Goal: Find specific page/section: Locate a particular part of the current website

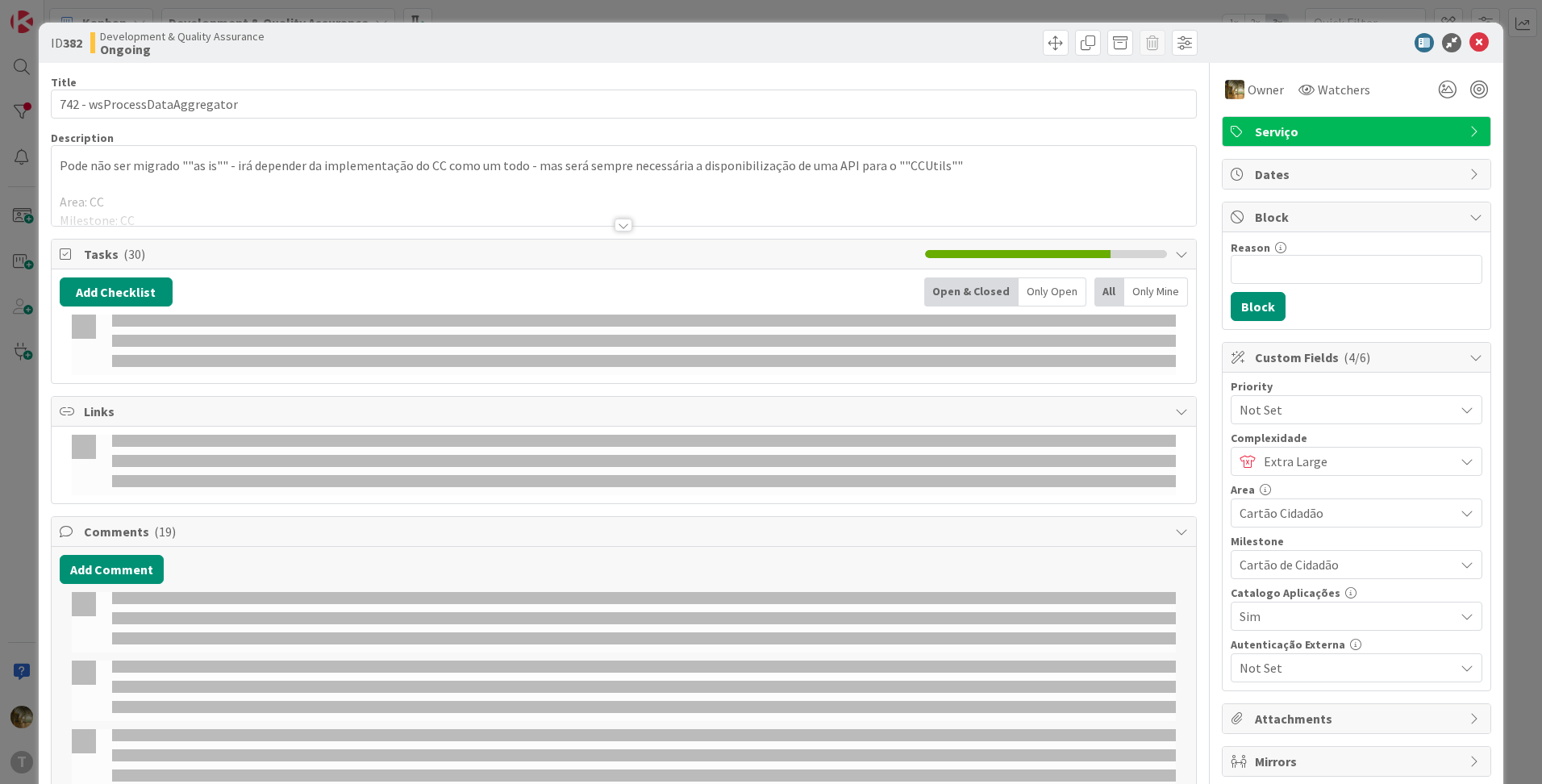
click at [1383, 21] on div "ID 382 Development & Quality Assurance Ongoing Title 29 / 128 742 - wsProcessDa…" at bounding box center [771, 392] width 1542 height 784
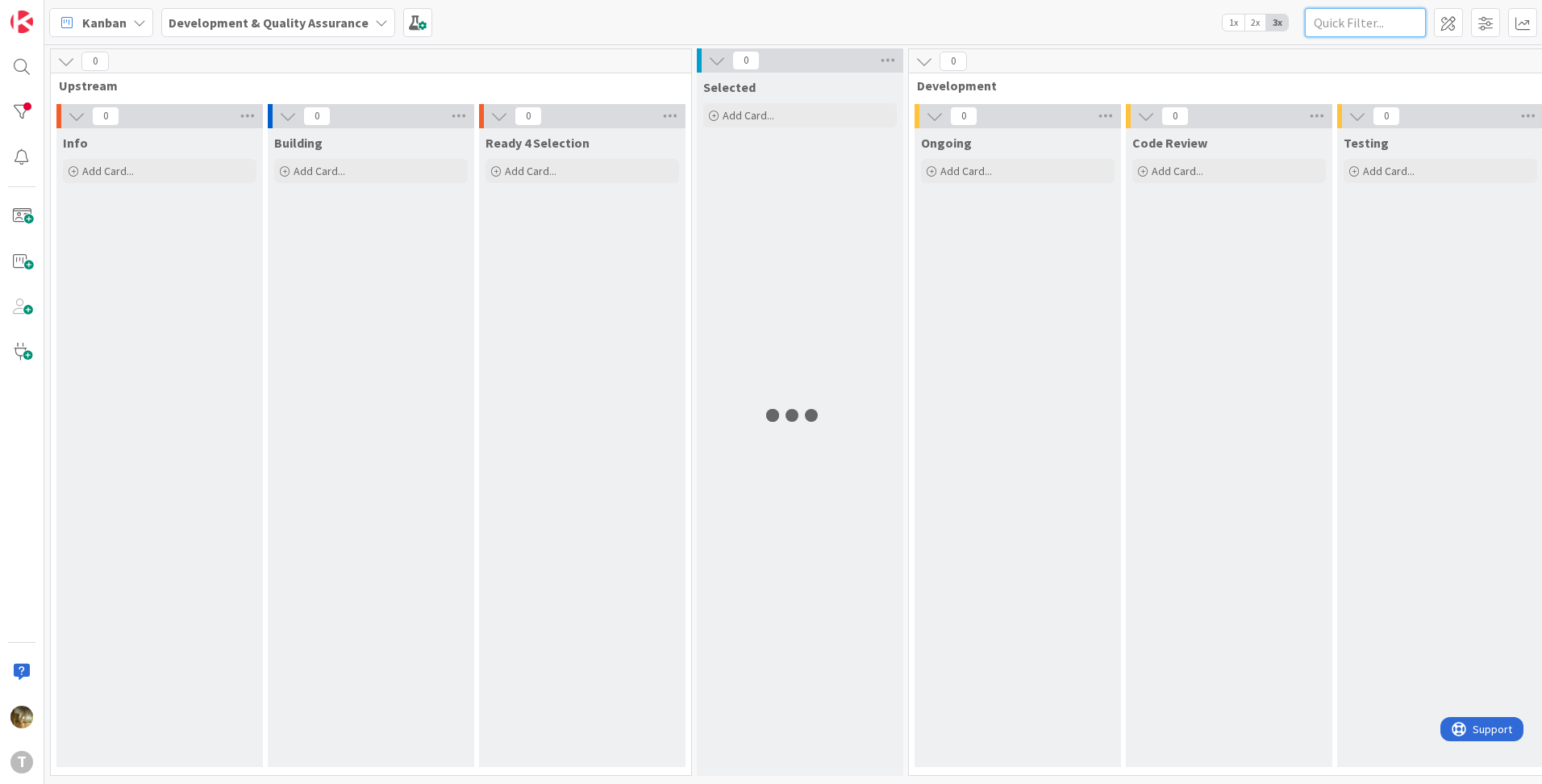
click at [1373, 26] on input "text" at bounding box center [1365, 23] width 121 height 29
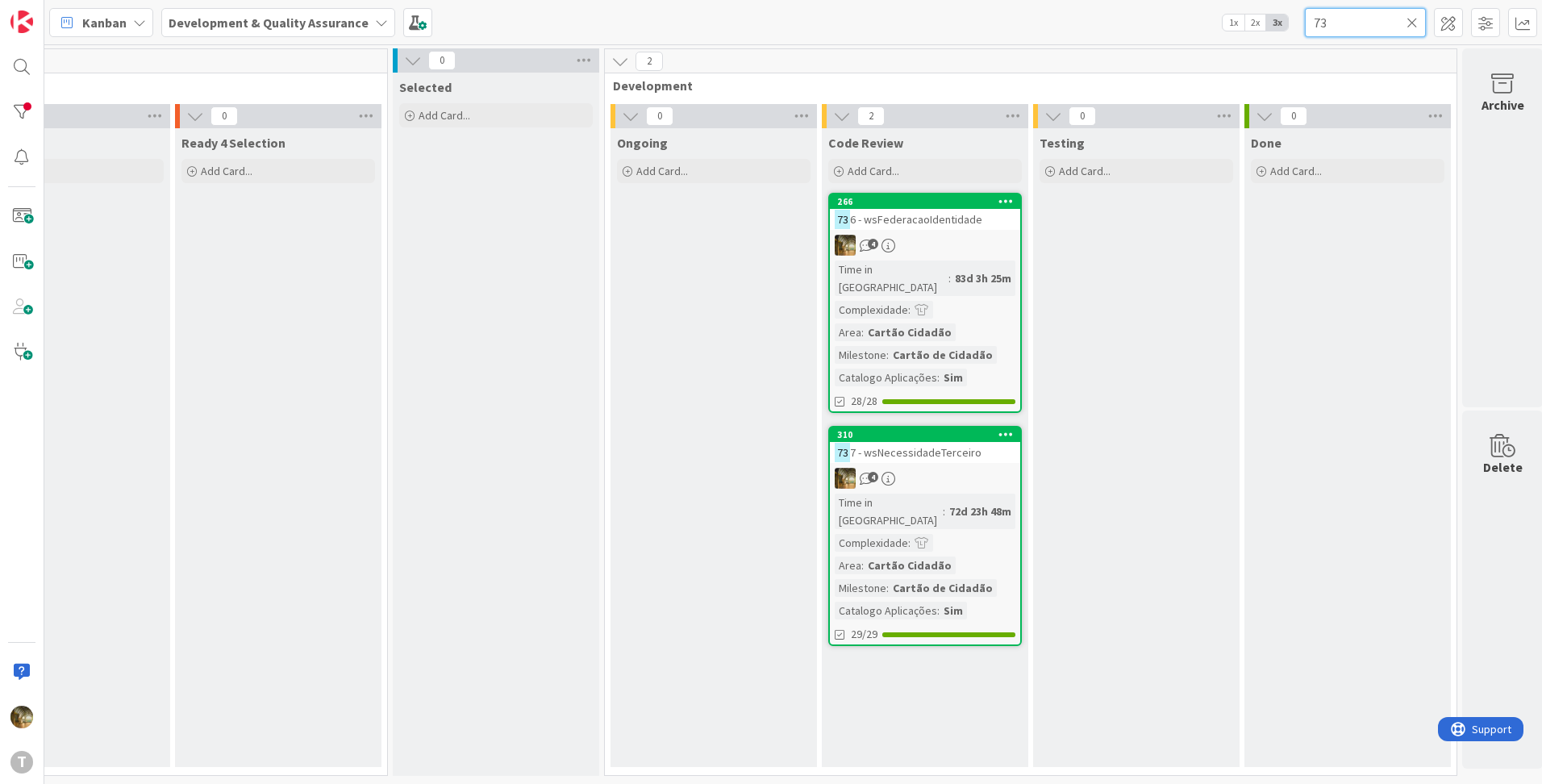
scroll to position [0, 323]
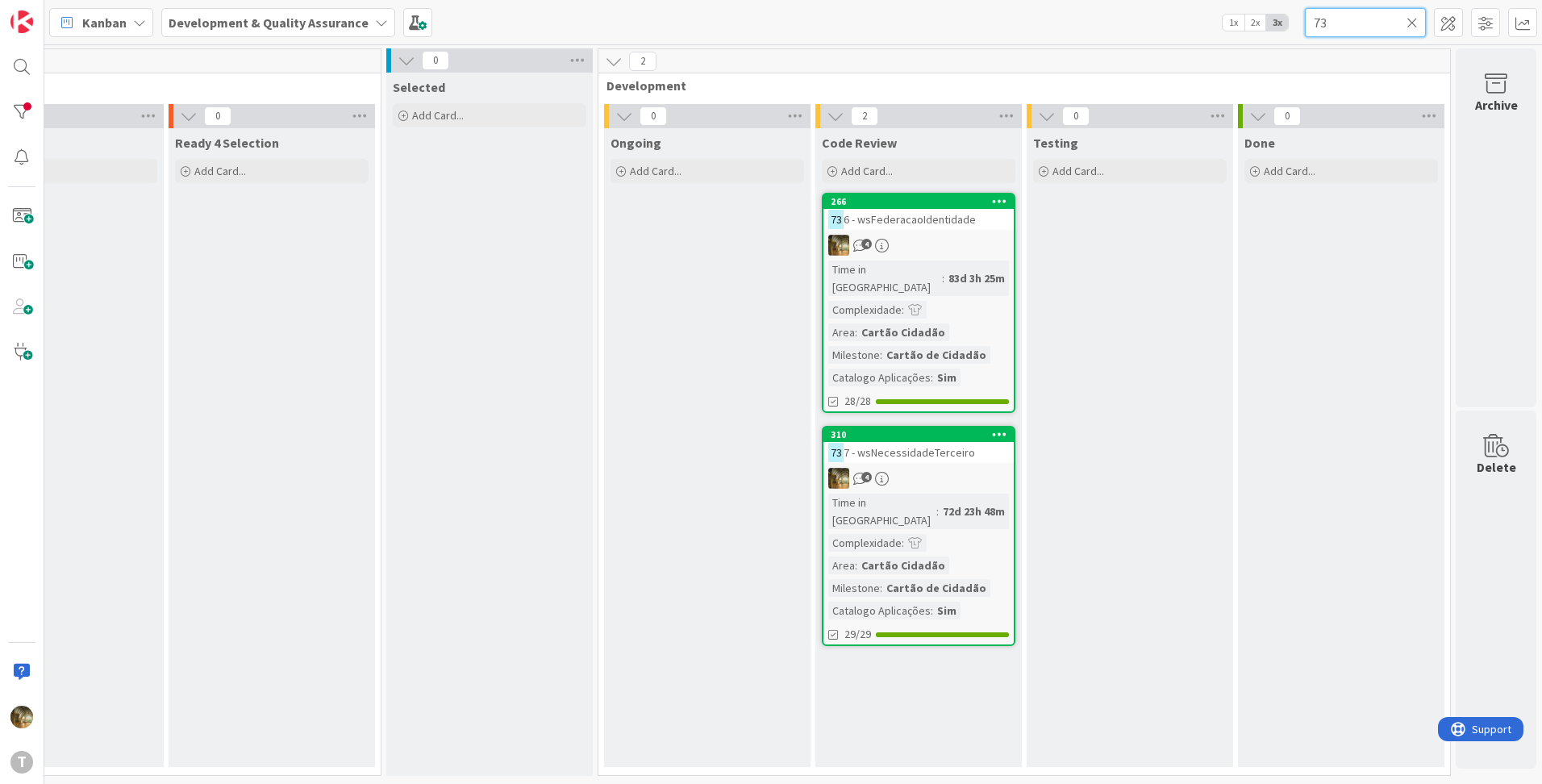
type input "73"
click at [1413, 23] on icon at bounding box center [1412, 23] width 11 height 15
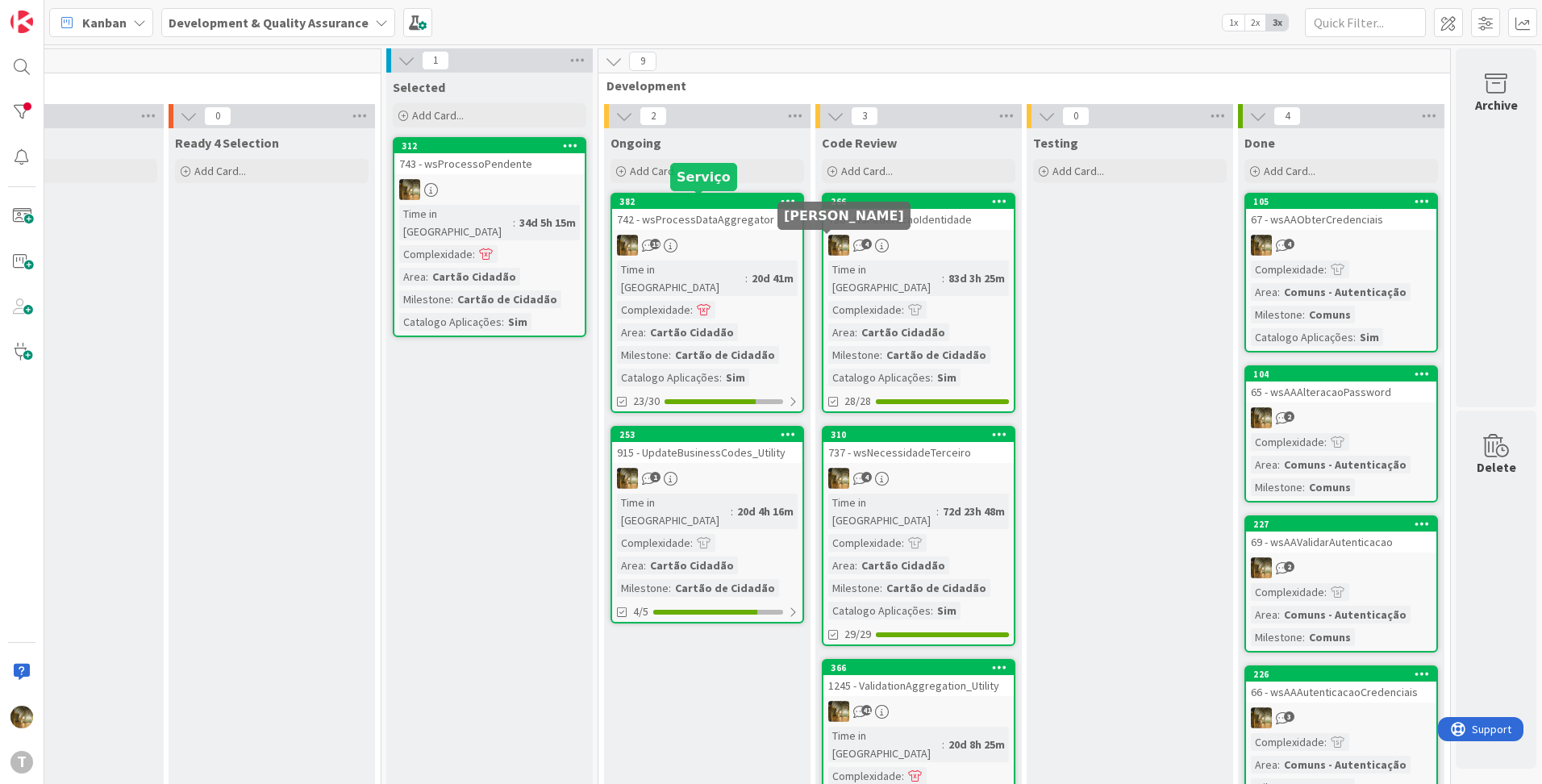
click at [885, 301] on div "Complexidade" at bounding box center [865, 309] width 73 height 17
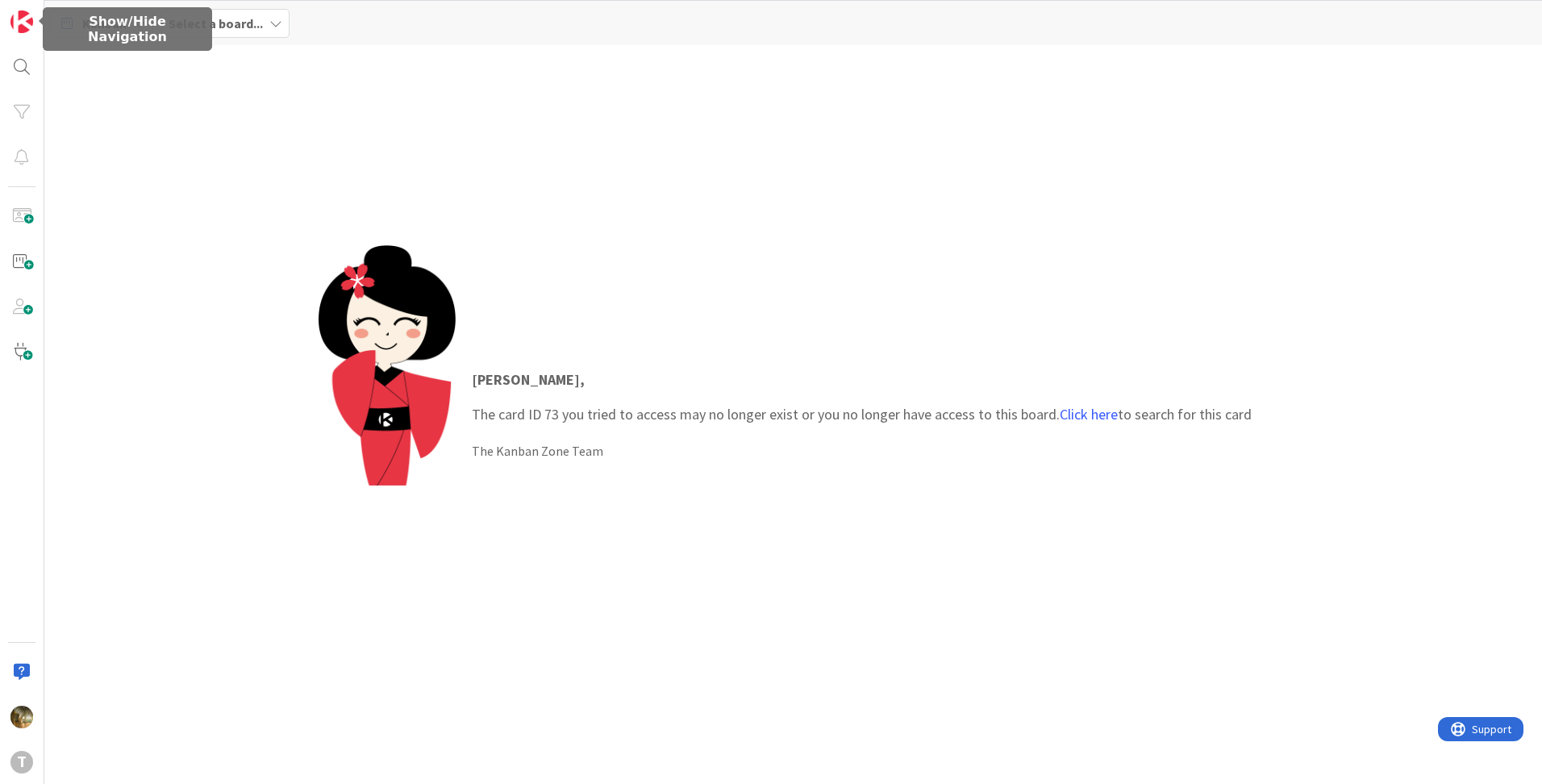
click at [2, 29] on div "T" at bounding box center [22, 392] width 44 height 784
click at [21, 24] on img at bounding box center [21, 21] width 23 height 23
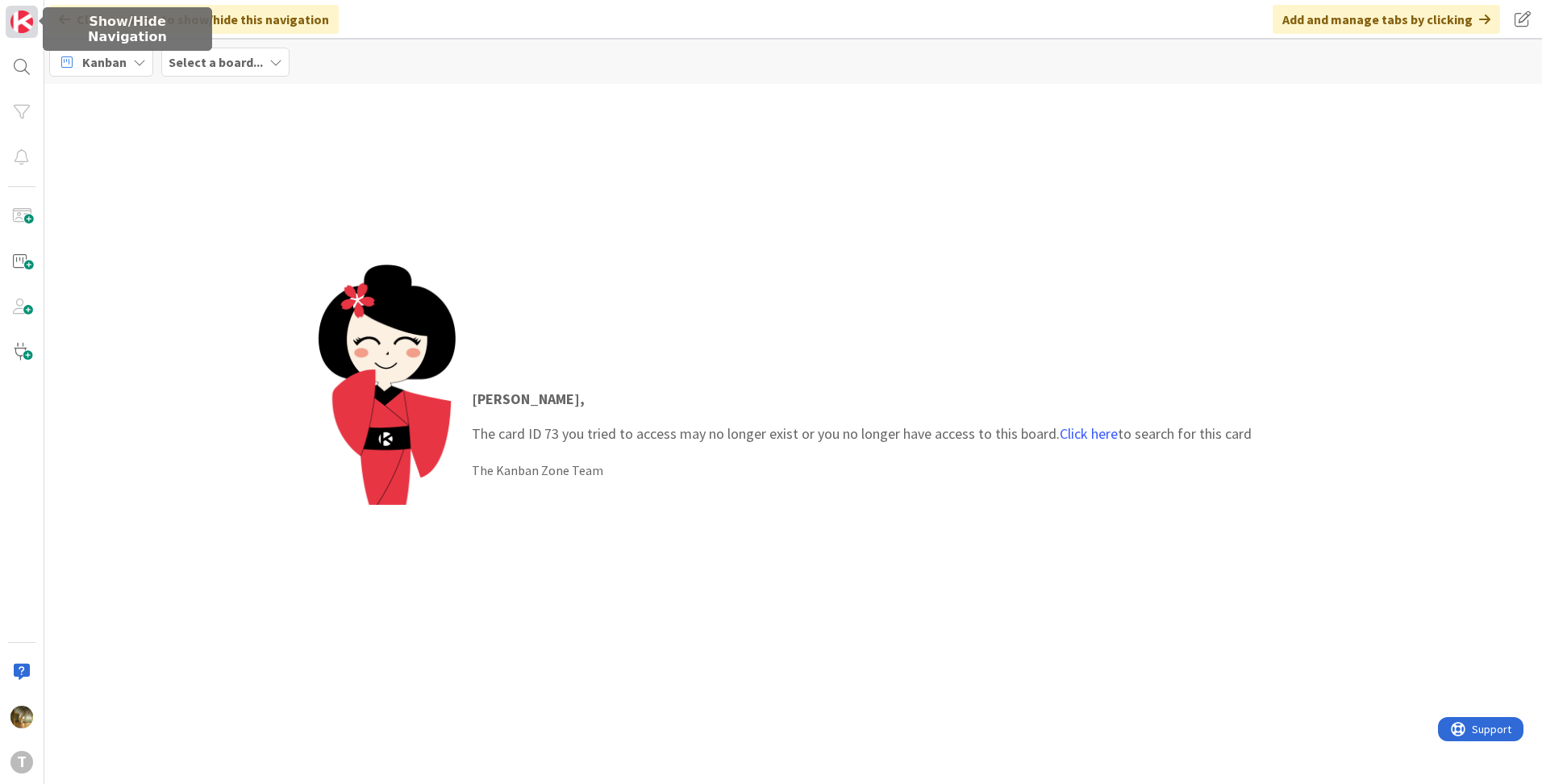
click at [27, 27] on img at bounding box center [21, 21] width 23 height 23
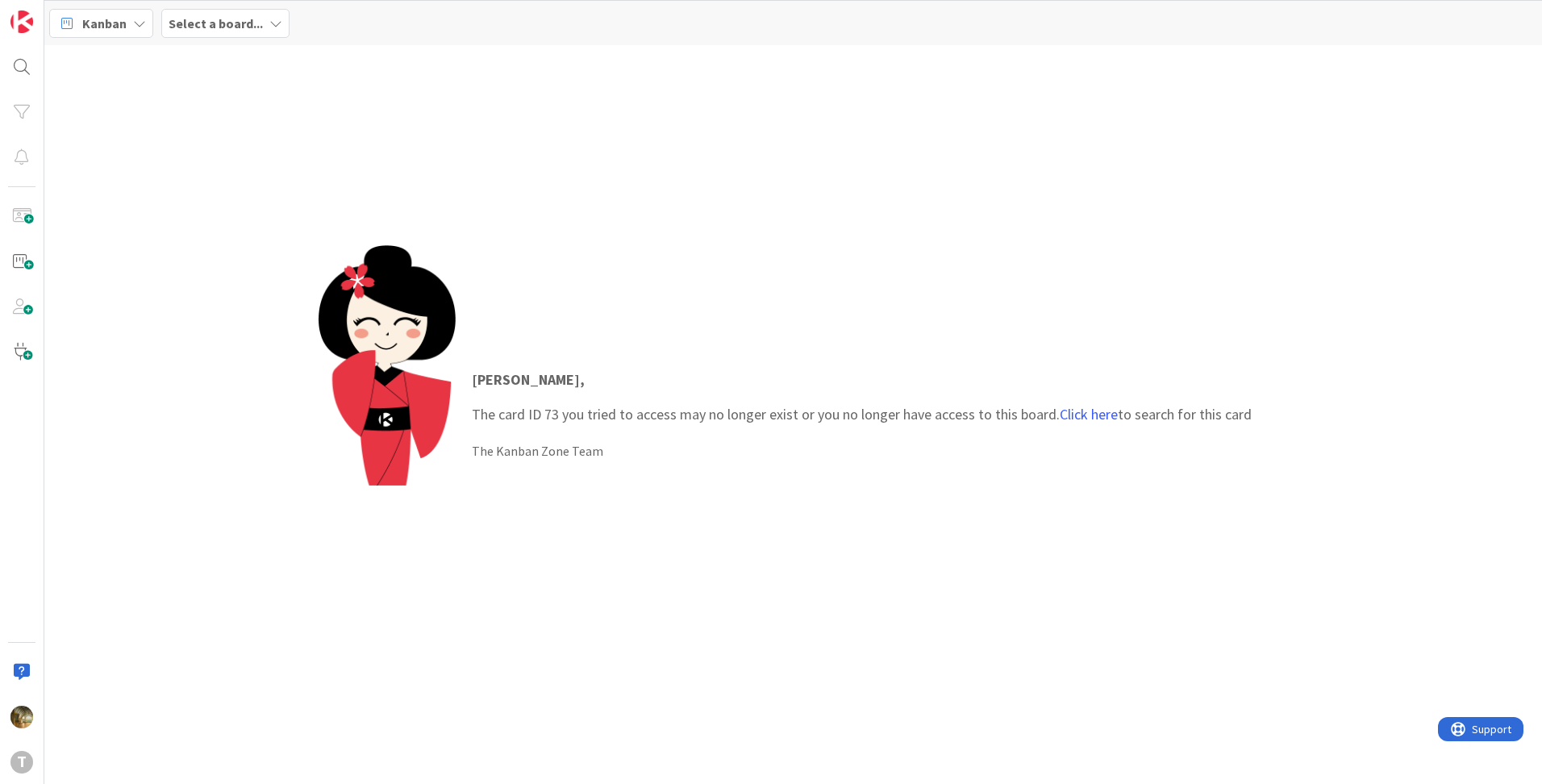
click at [214, 26] on b "Select a board..." at bounding box center [215, 24] width 94 height 16
click at [231, 166] on h4 "Development & Quality Assurance" at bounding box center [290, 161] width 220 height 16
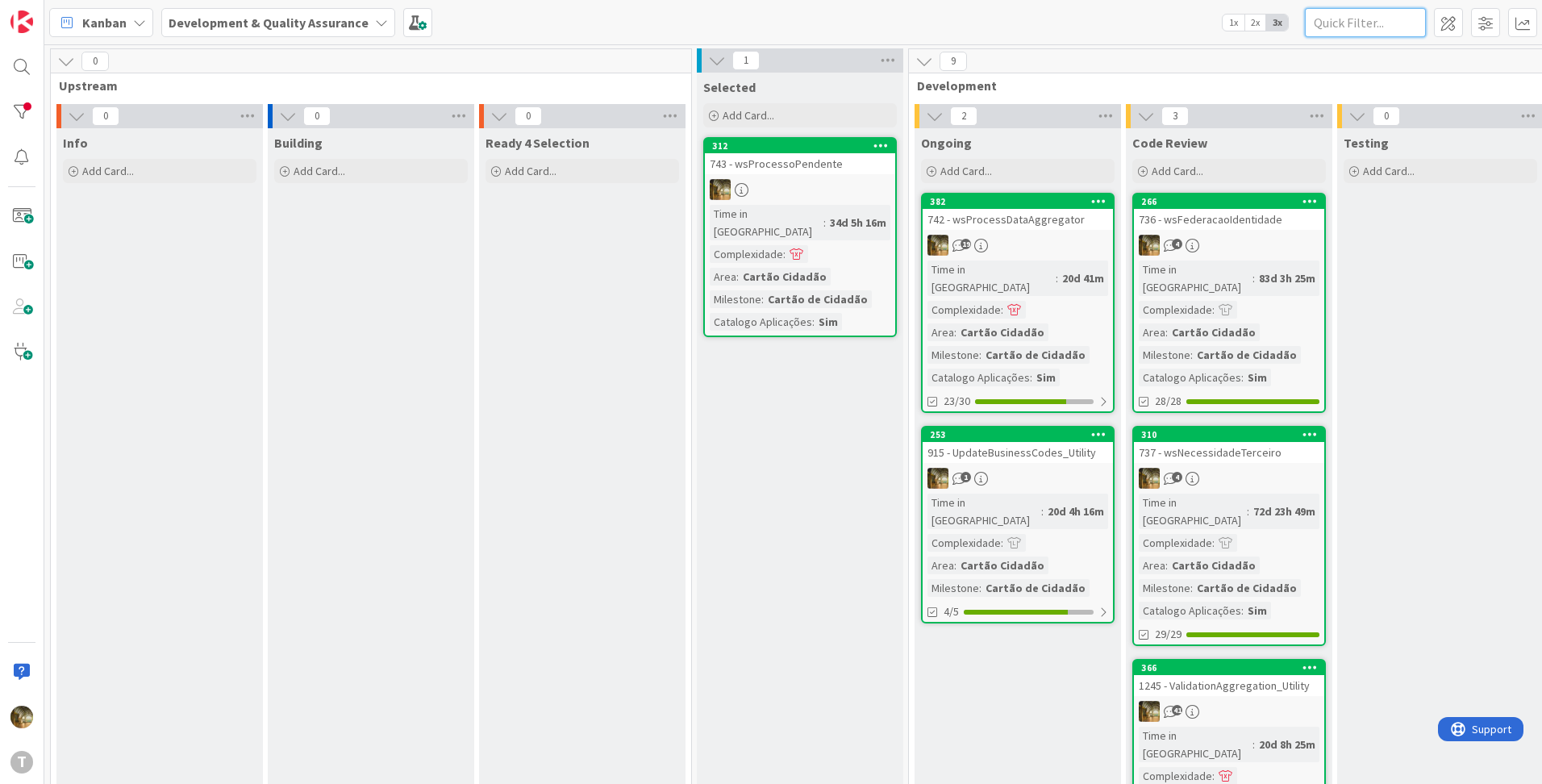
click at [1375, 17] on input "text" at bounding box center [1365, 23] width 121 height 29
paste input "wsMCRecebeNotificacaoSMS"
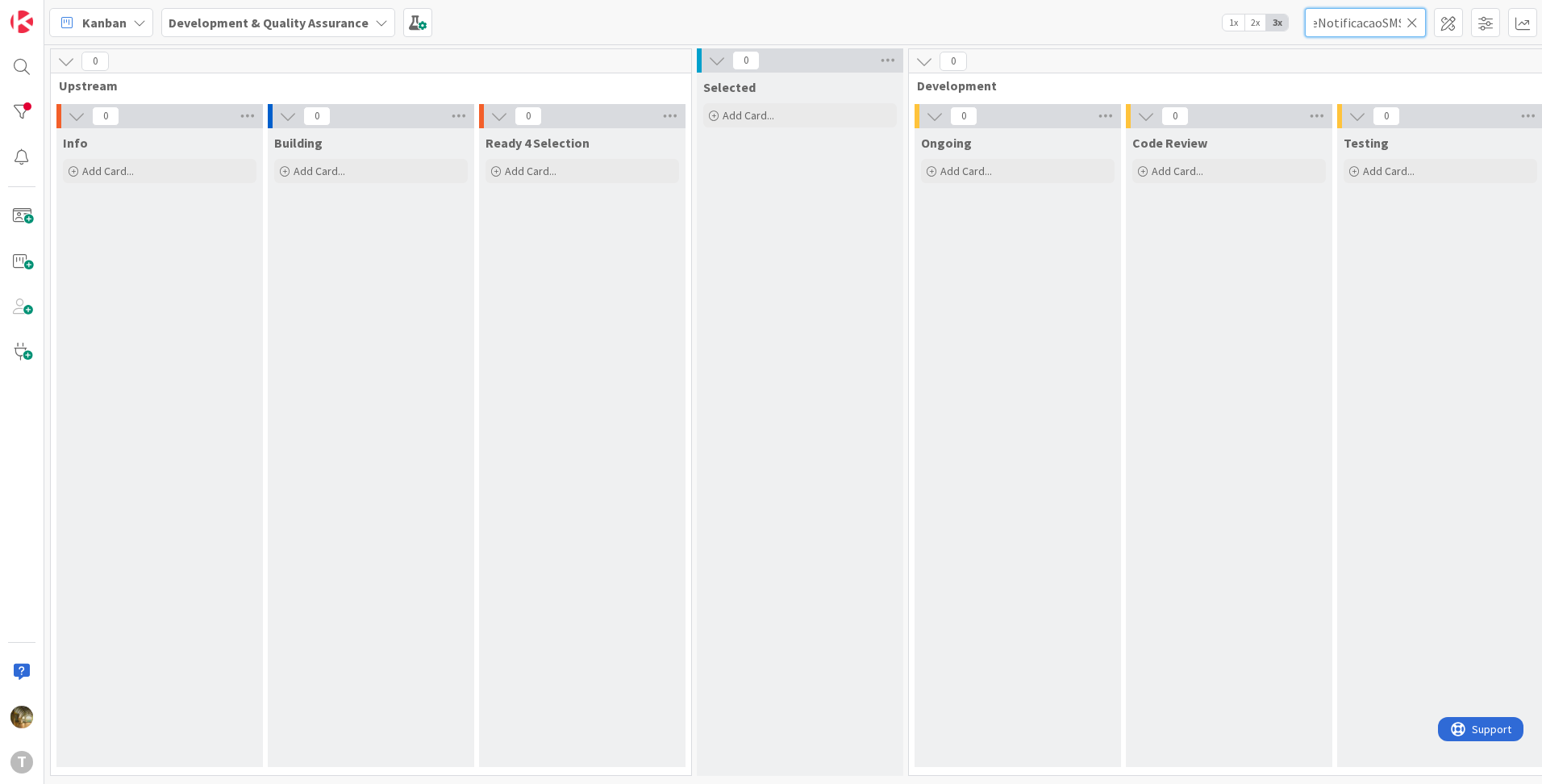
type input "wsMCRecebeNotificacaoSMS"
drag, startPoint x: 1197, startPoint y: 771, endPoint x: 1441, endPoint y: 770, distance: 244.0
click at [1441, 770] on div "0 Development 0 Ongoing Add Card... 0 Code Review Add Card... 0 Testing Add Car…" at bounding box center [1335, 416] width 858 height 736
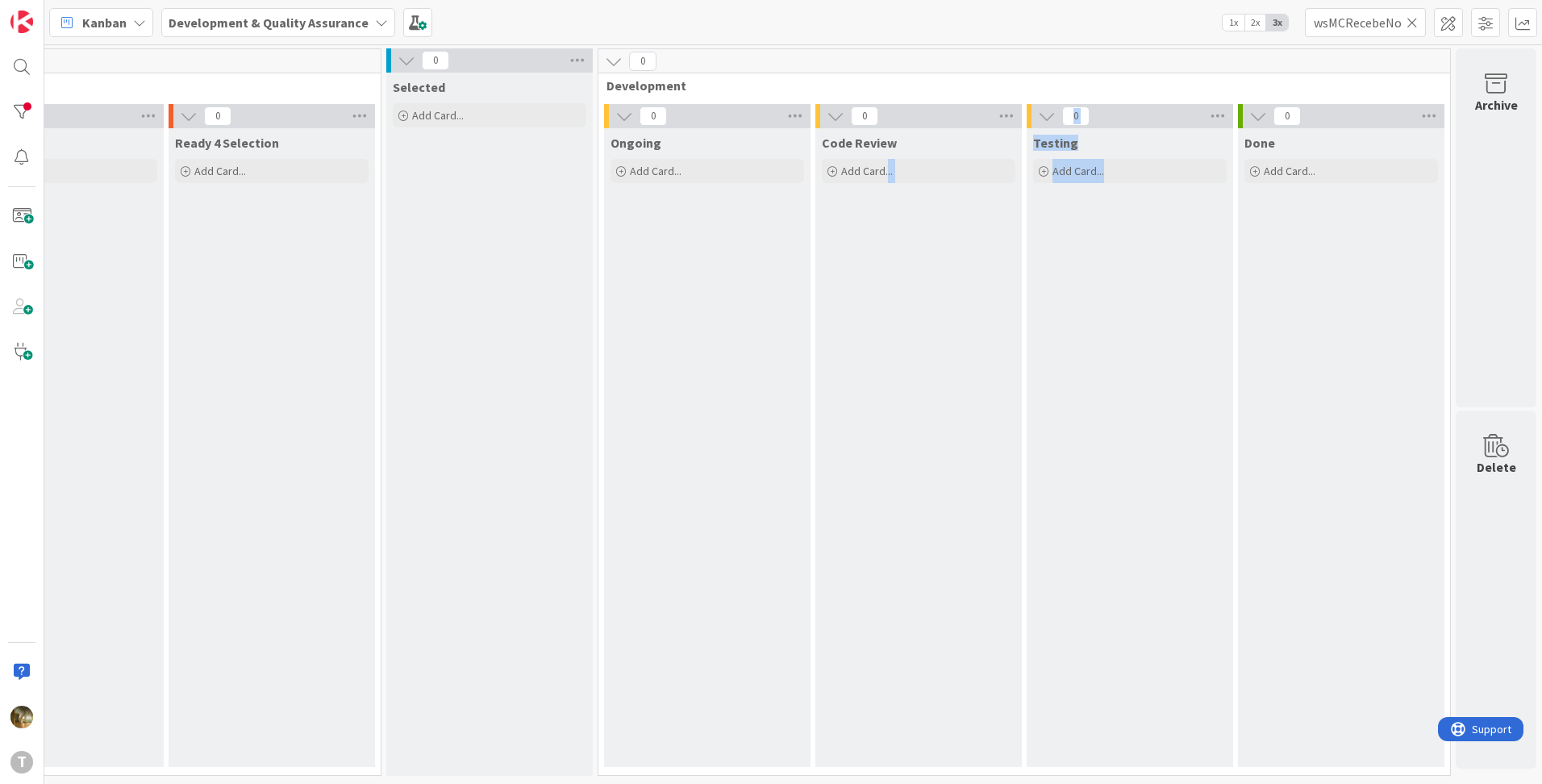
click at [1119, 543] on div "Testing Add Card..." at bounding box center [1130, 447] width 207 height 639
click at [249, 25] on b "Development & Quality Assurance" at bounding box center [268, 23] width 200 height 16
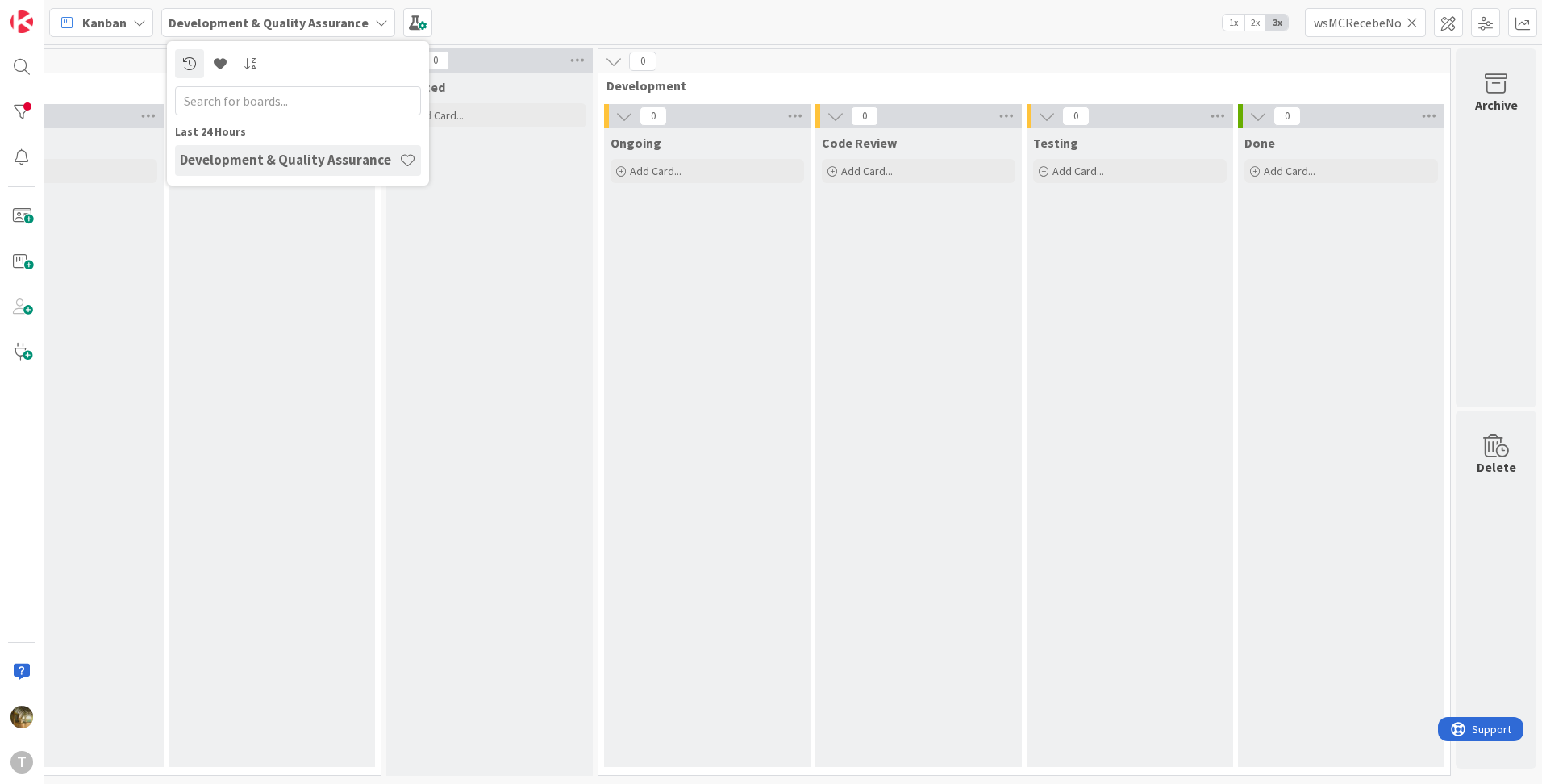
click at [249, 25] on b "Development & Quality Assurance" at bounding box center [268, 23] width 200 height 16
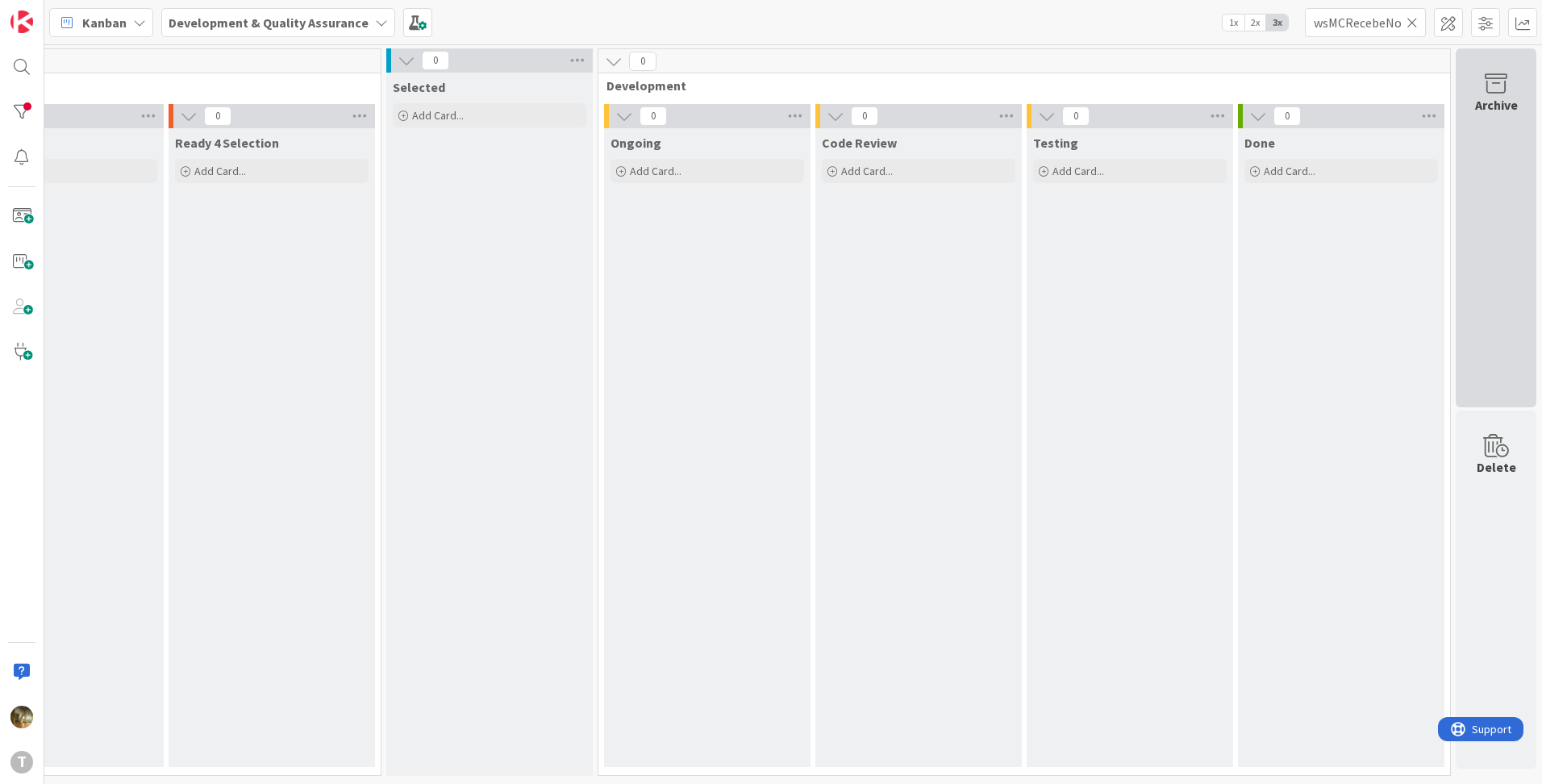
click at [1502, 309] on div "Archive" at bounding box center [1496, 228] width 81 height 359
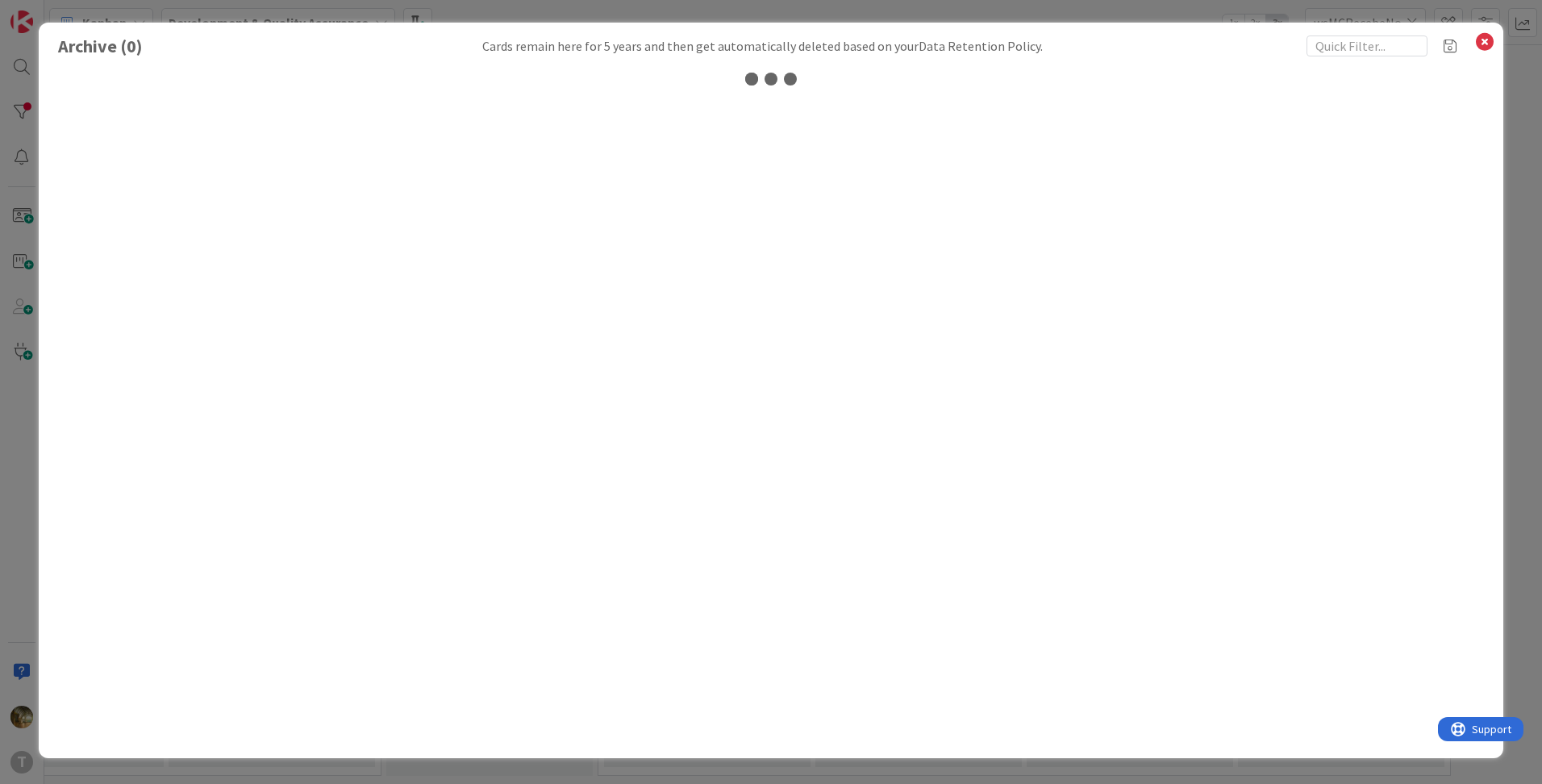
scroll to position [0, 310]
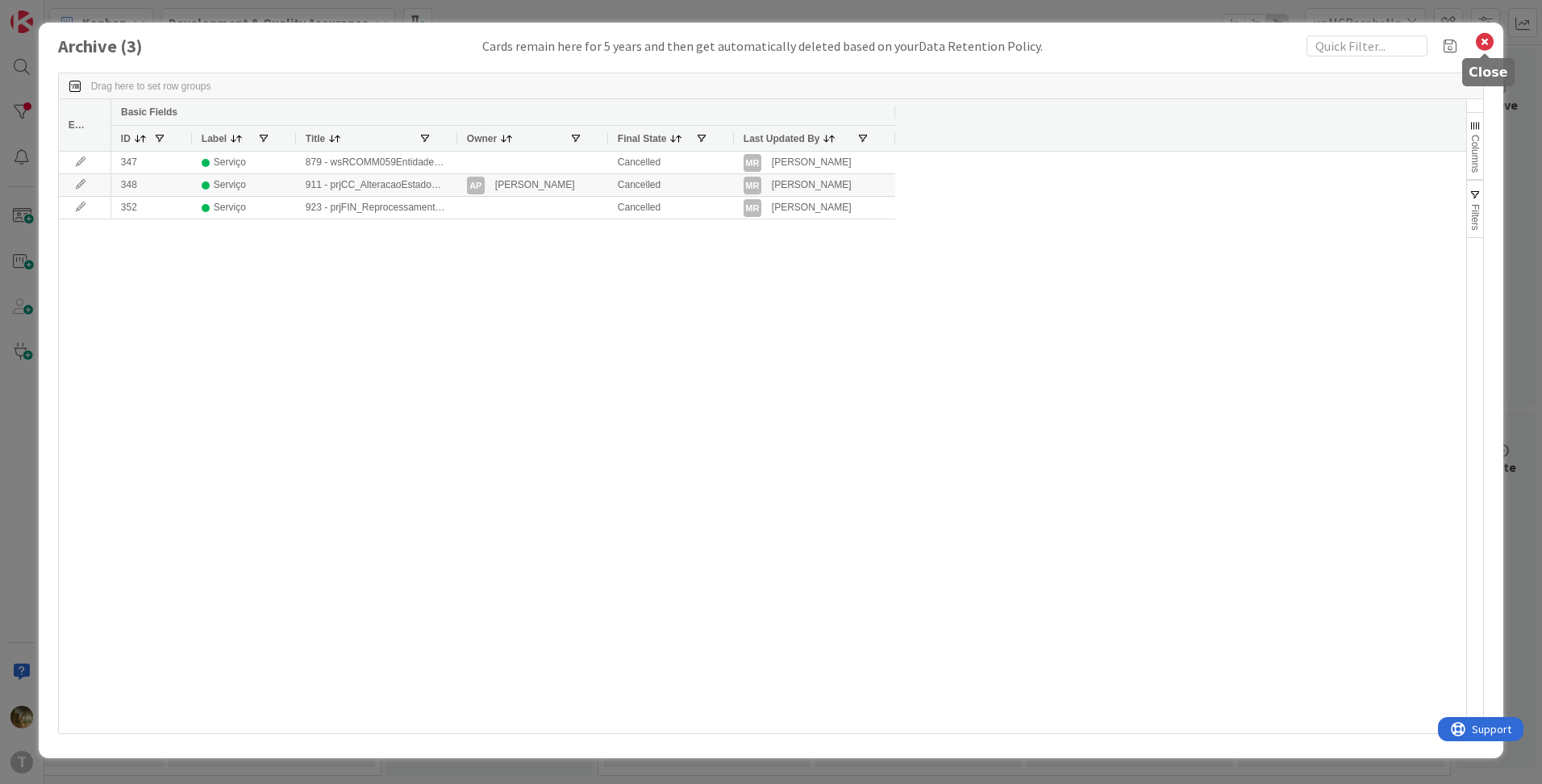
click at [1486, 37] on icon at bounding box center [1484, 41] width 21 height 23
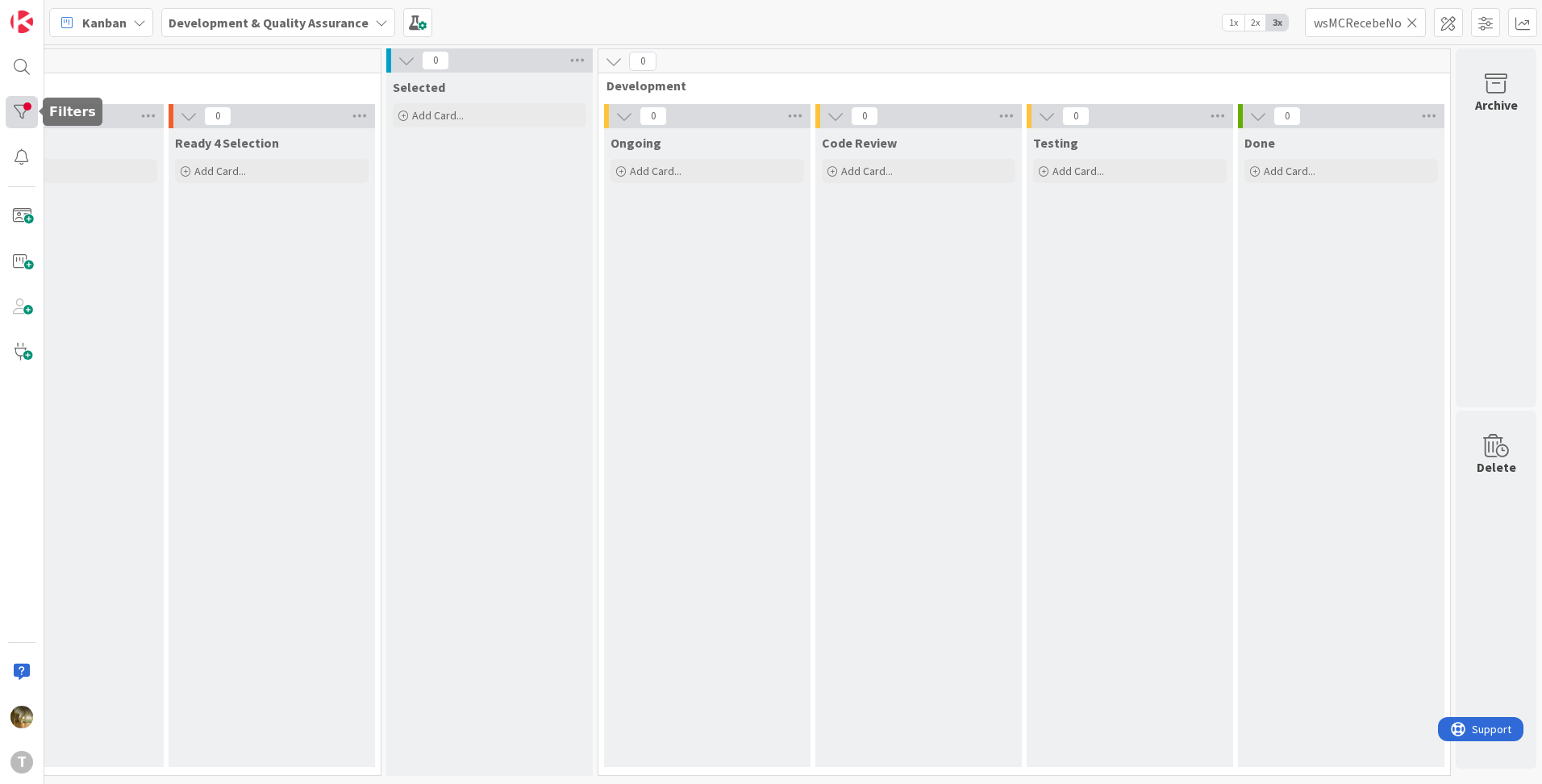
click at [10, 102] on div at bounding box center [21, 112] width 32 height 32
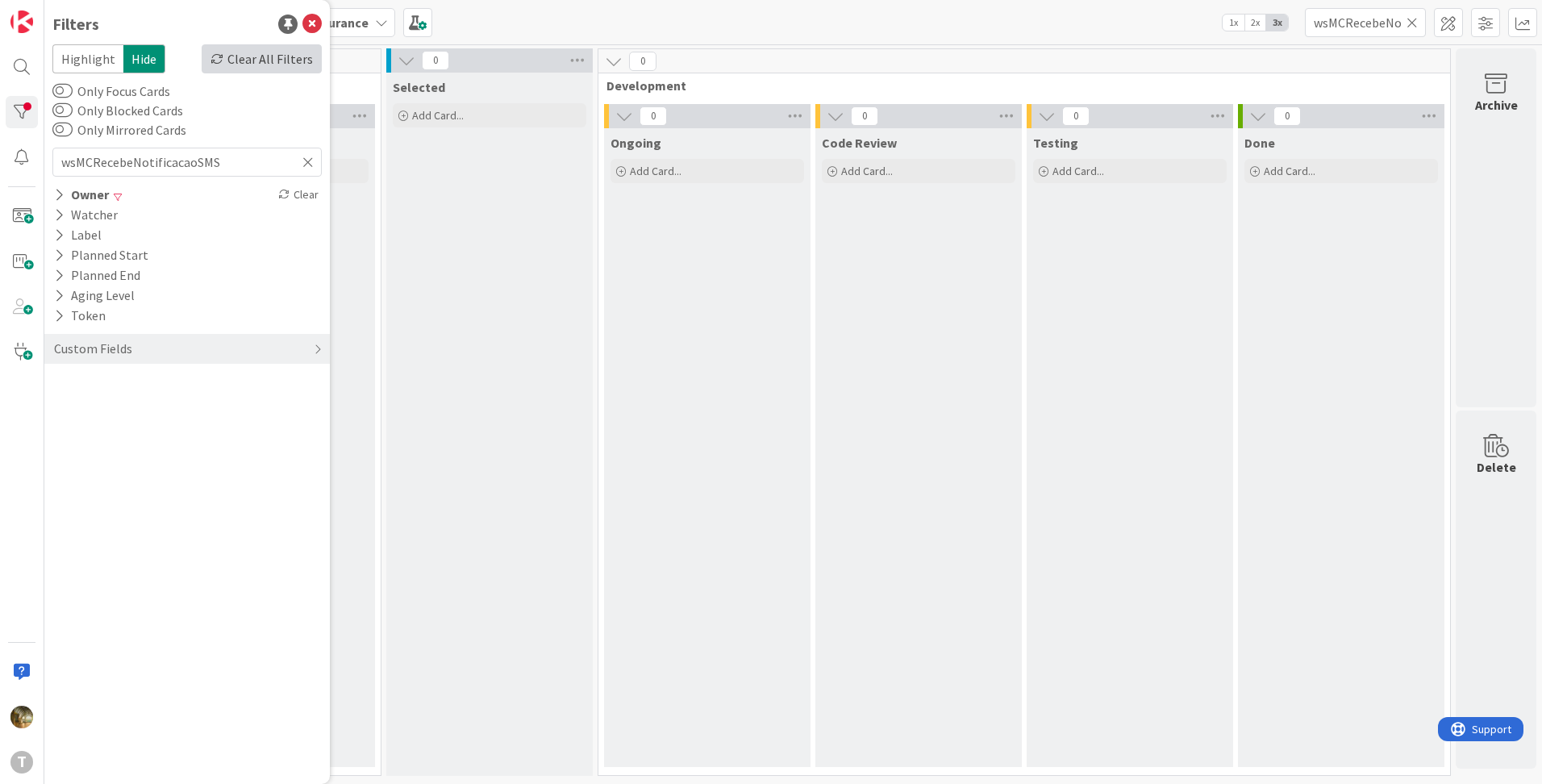
click at [238, 60] on div "Clear All Filters" at bounding box center [261, 59] width 120 height 29
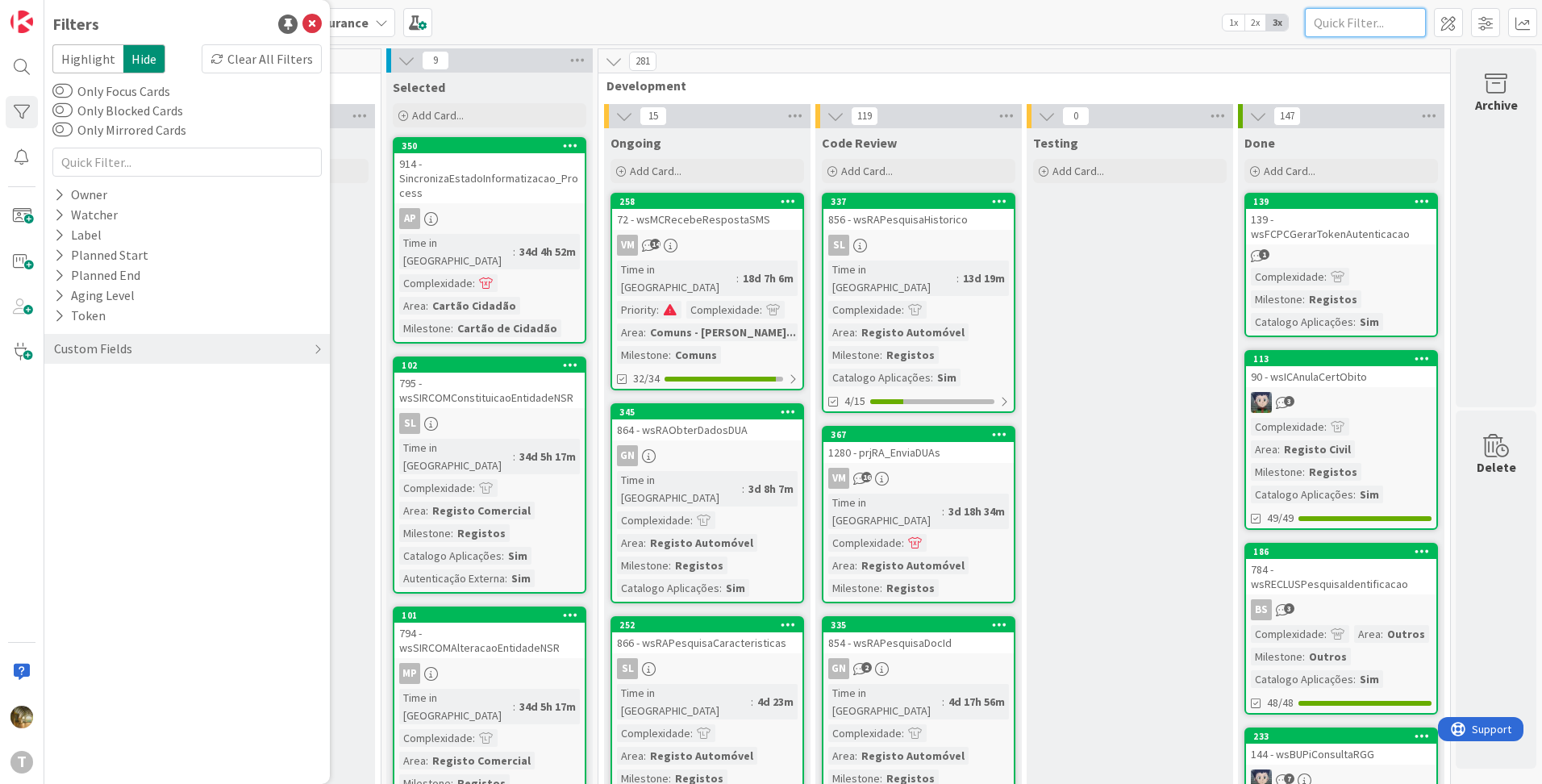
click at [1329, 29] on input "text" at bounding box center [1365, 23] width 121 height 29
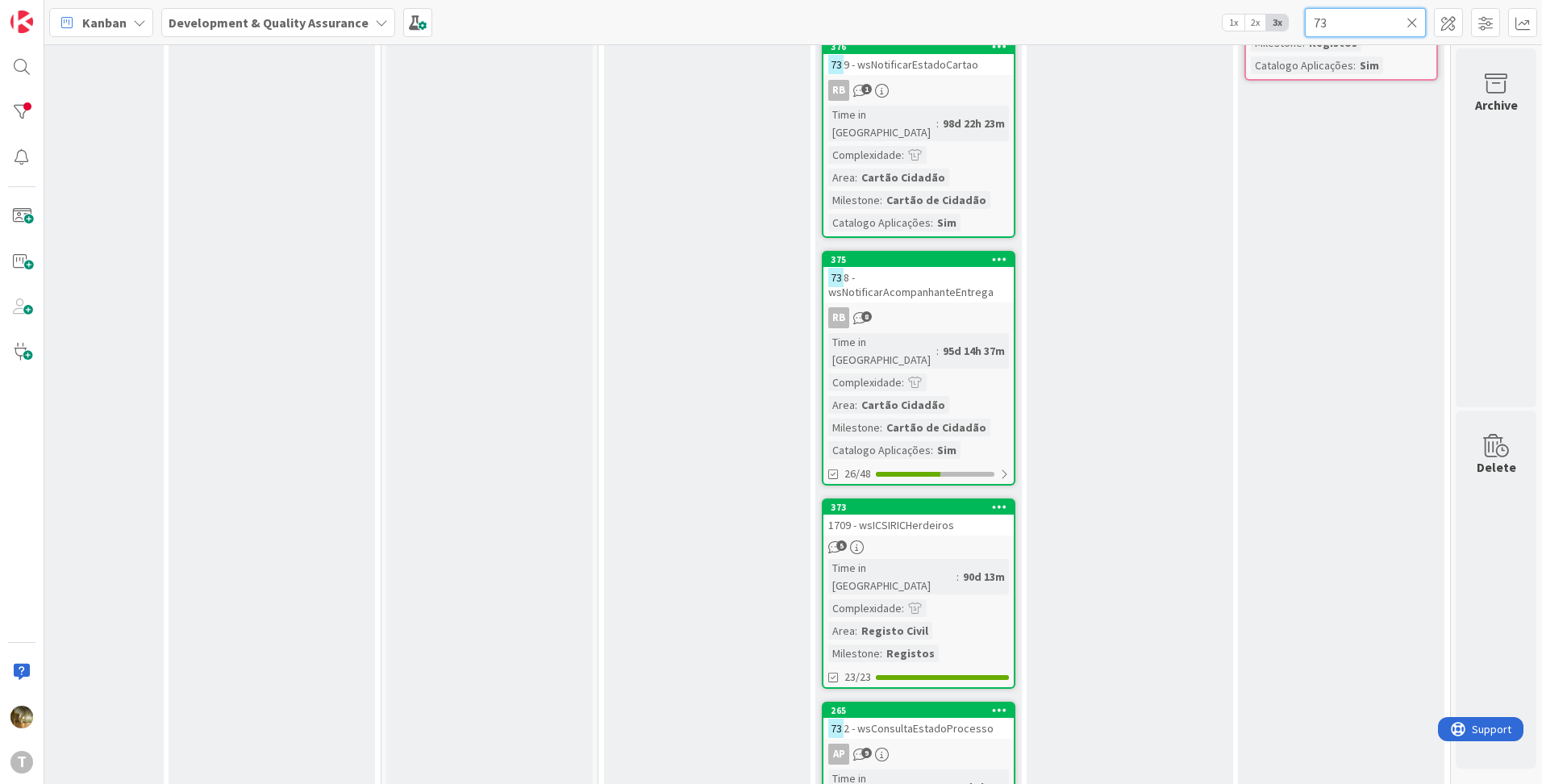
scroll to position [268, 310]
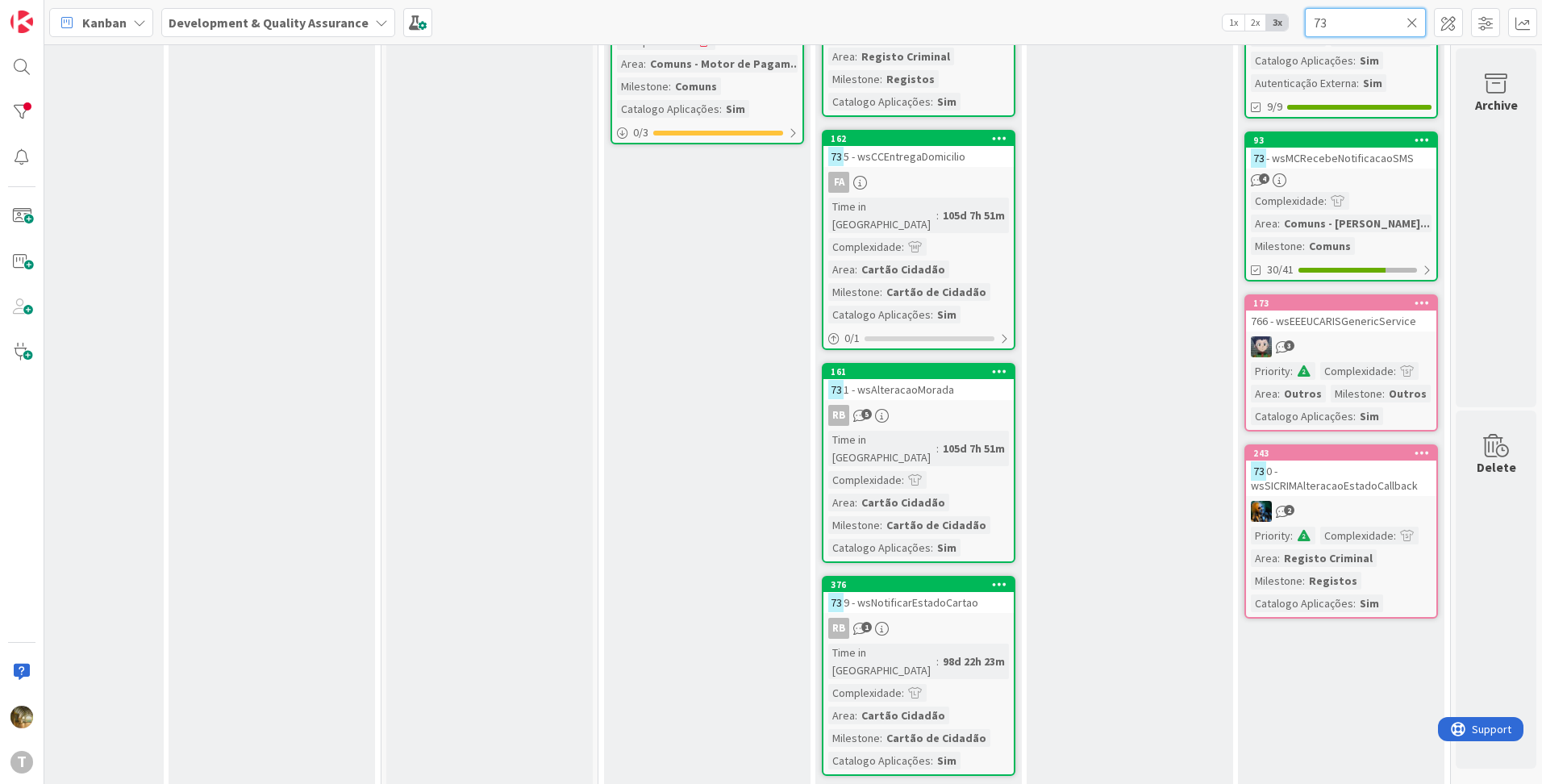
type input "73"
click at [1317, 161] on span "- wsMCRecebeNotificacaoSMS" at bounding box center [1340, 158] width 147 height 15
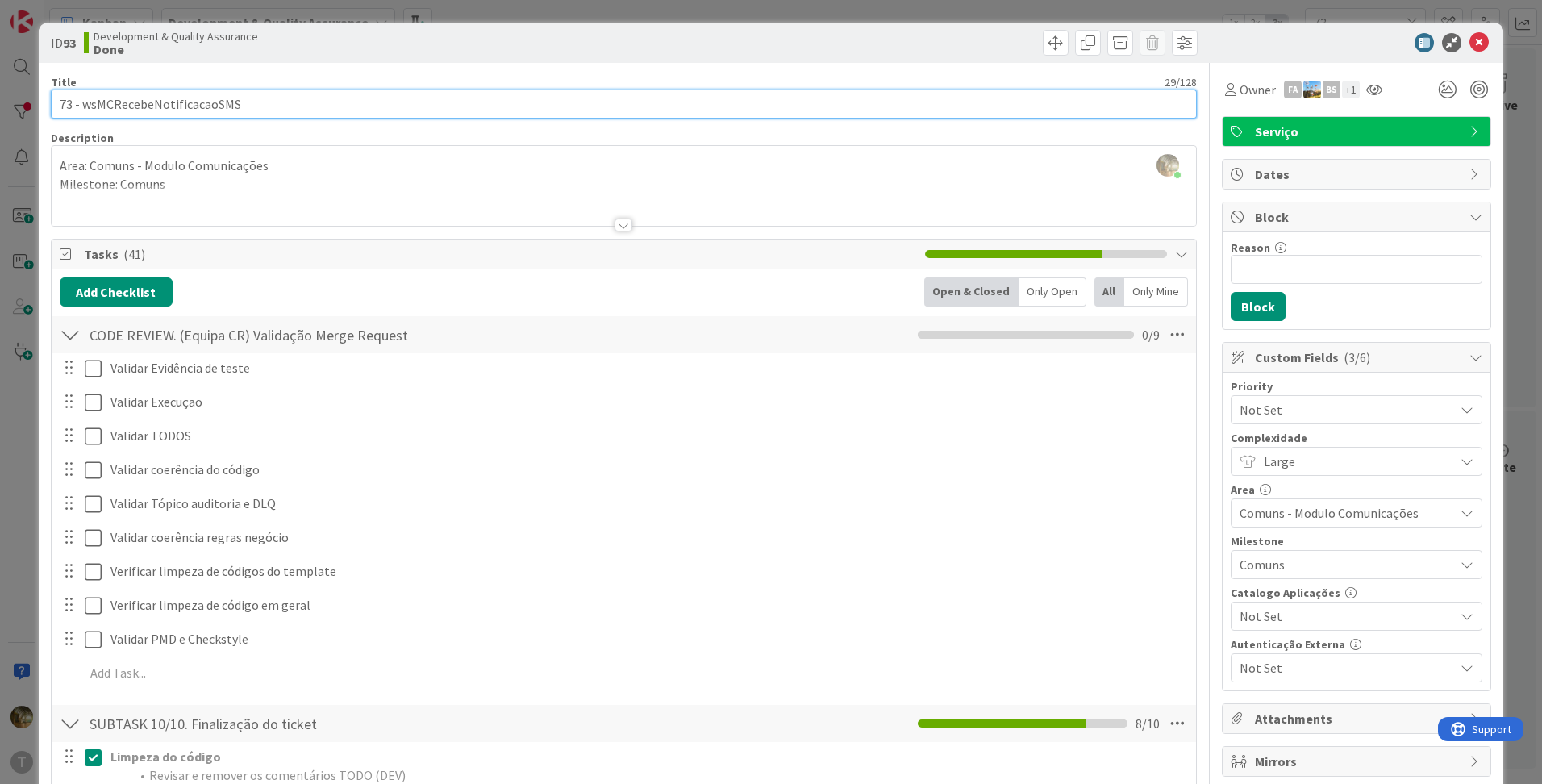
click at [168, 102] on input "73 - wsMCRecebeNotificacaoSMS" at bounding box center [624, 104] width 1146 height 29
